Goal: Transaction & Acquisition: Purchase product/service

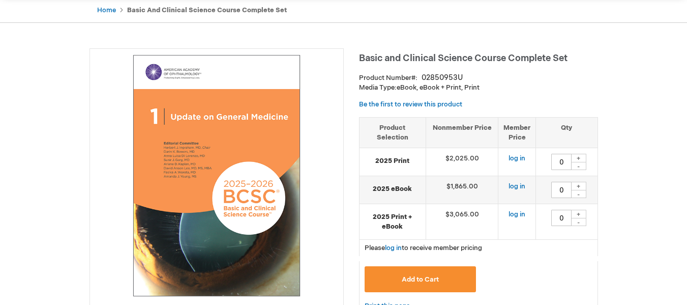
scroll to position [101, 0]
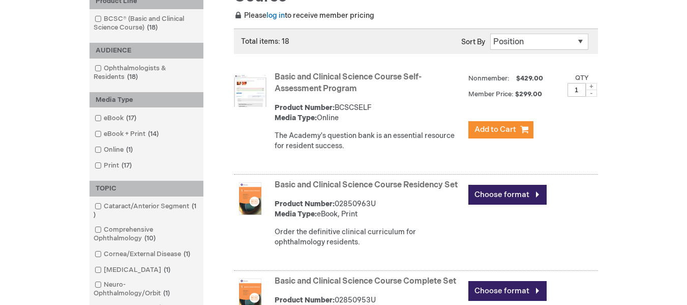
scroll to position [181, 0]
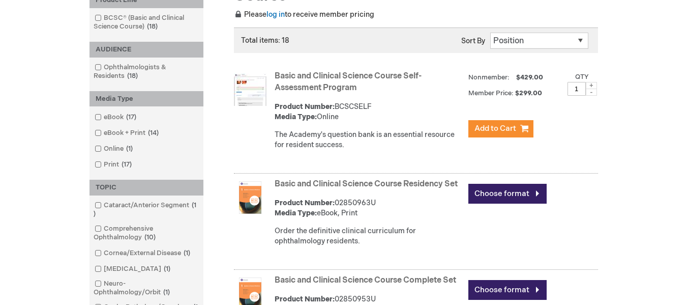
click at [263, 97] on img at bounding box center [250, 89] width 33 height 33
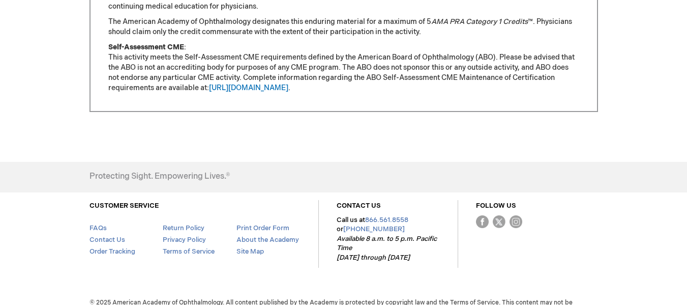
scroll to position [1025, 0]
